Goal: Task Accomplishment & Management: Manage account settings

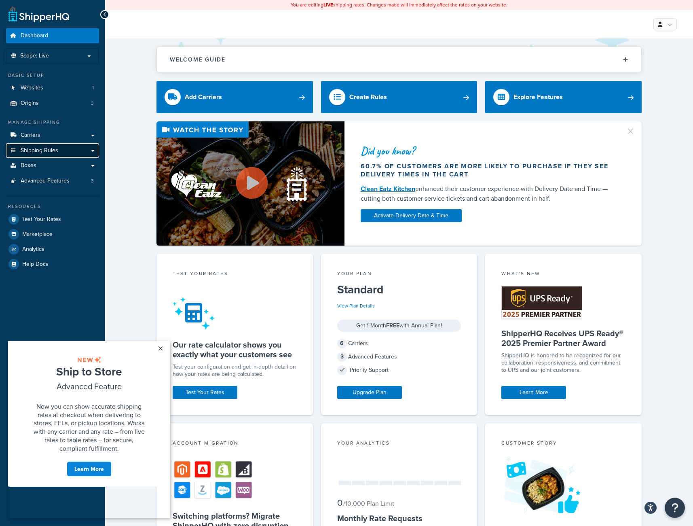
click at [41, 151] on span "Shipping Rules" at bounding box center [40, 150] width 38 height 7
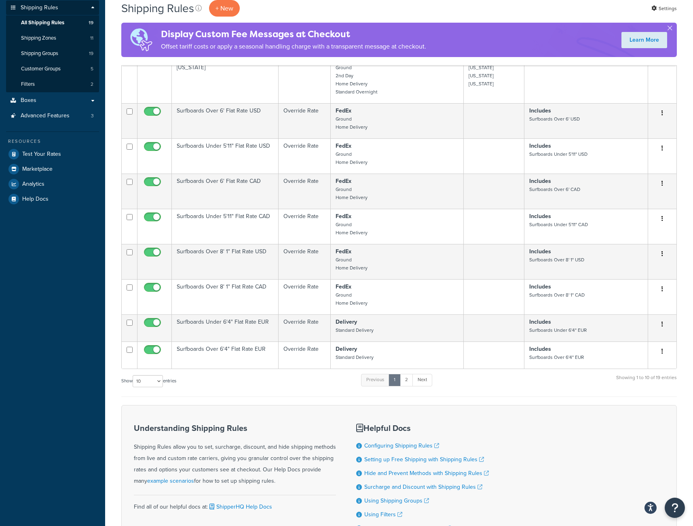
scroll to position [143, 0]
click at [160, 384] on select "10 15 25 50 100 1000" at bounding box center [148, 380] width 30 height 12
select select "50"
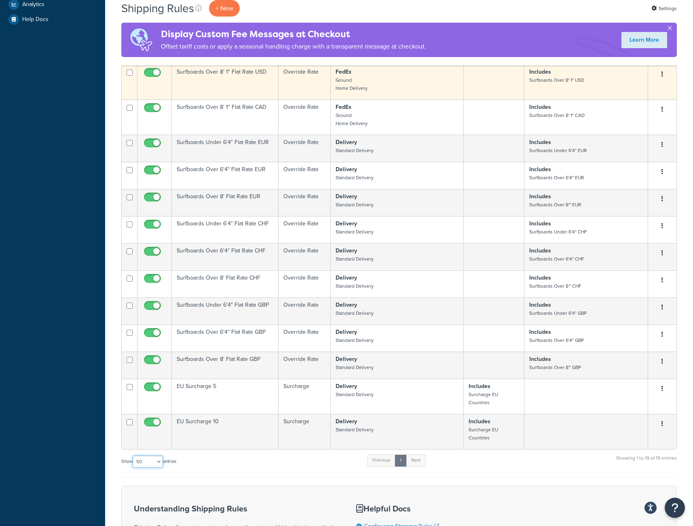
scroll to position [326, 0]
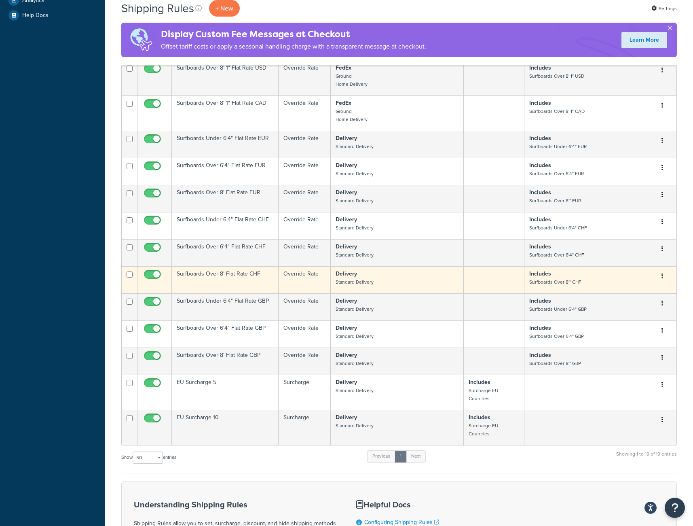
click at [376, 283] on p "Delivery Standard Delivery" at bounding box center [397, 278] width 123 height 16
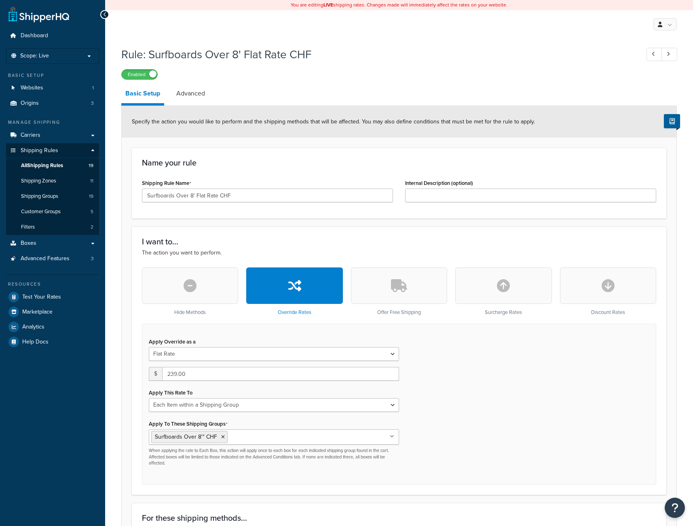
select select "ITEM"
click at [39, 136] on span "Carriers" at bounding box center [31, 135] width 20 height 7
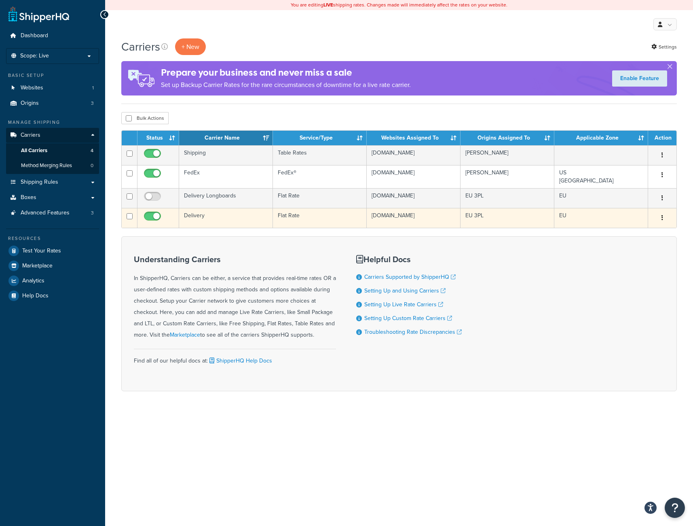
click at [662, 218] on icon "button" at bounding box center [662, 218] width 2 height 6
click at [635, 230] on link "Edit" at bounding box center [630, 234] width 64 height 17
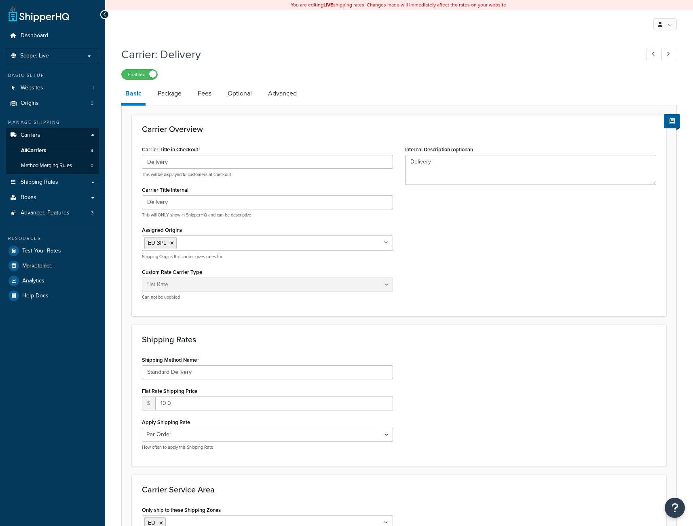
select select "flat"
click at [278, 91] on link "Advanced" at bounding box center [282, 93] width 37 height 19
select select "false"
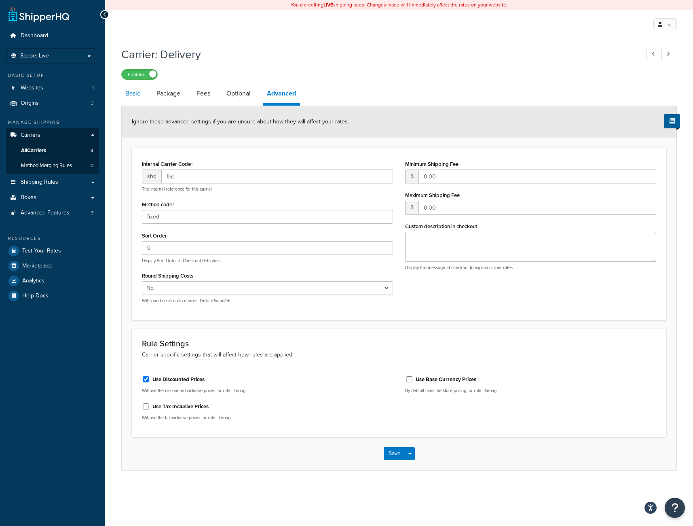
click at [129, 93] on link "Basic" at bounding box center [132, 93] width 23 height 19
select select "flat"
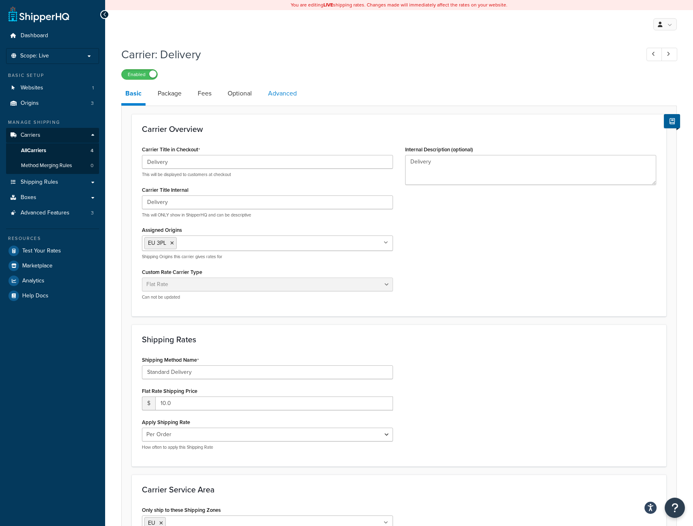
click at [287, 96] on link "Advanced" at bounding box center [282, 93] width 37 height 19
select select "false"
